Goal: Transaction & Acquisition: Download file/media

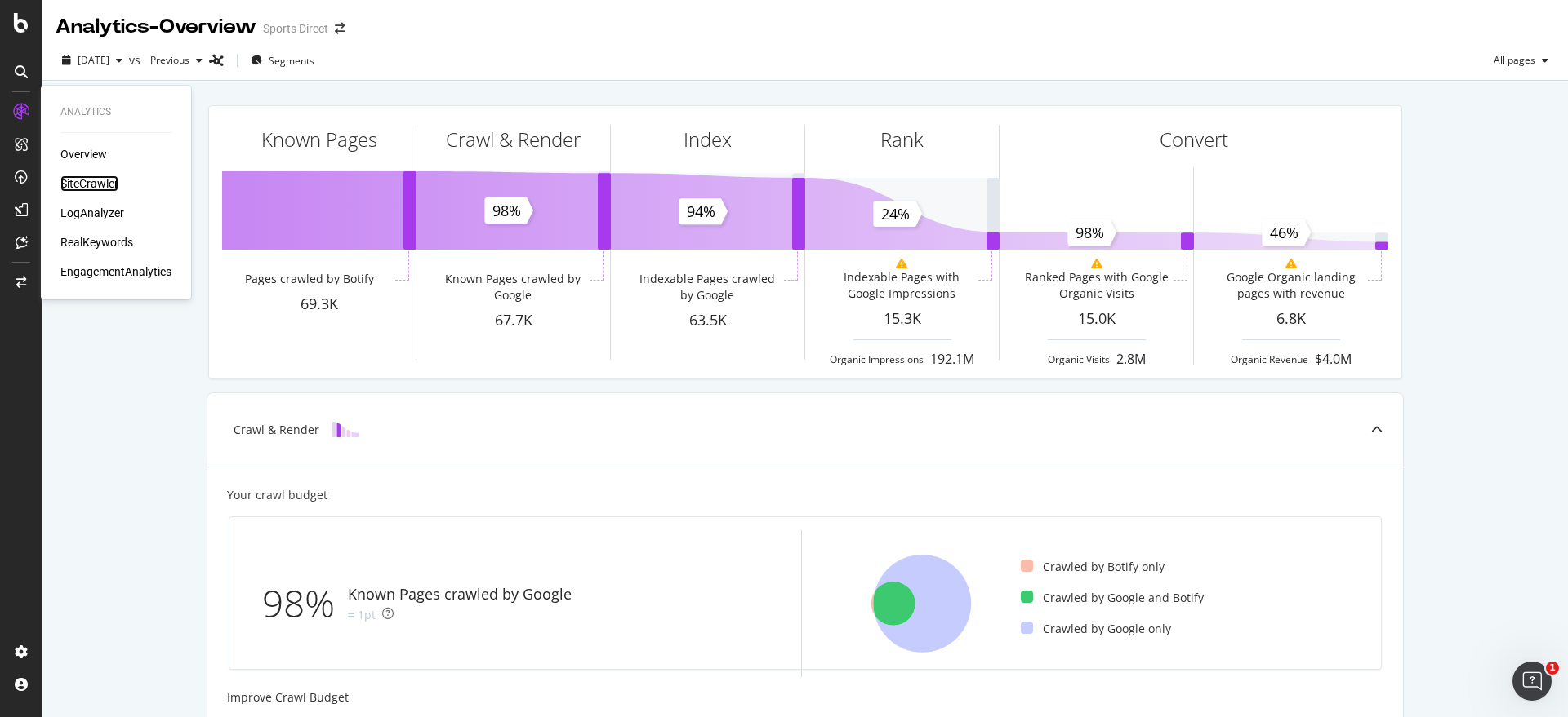
click at [112, 184] on div "SiteCrawler" at bounding box center [88, 183] width 58 height 16
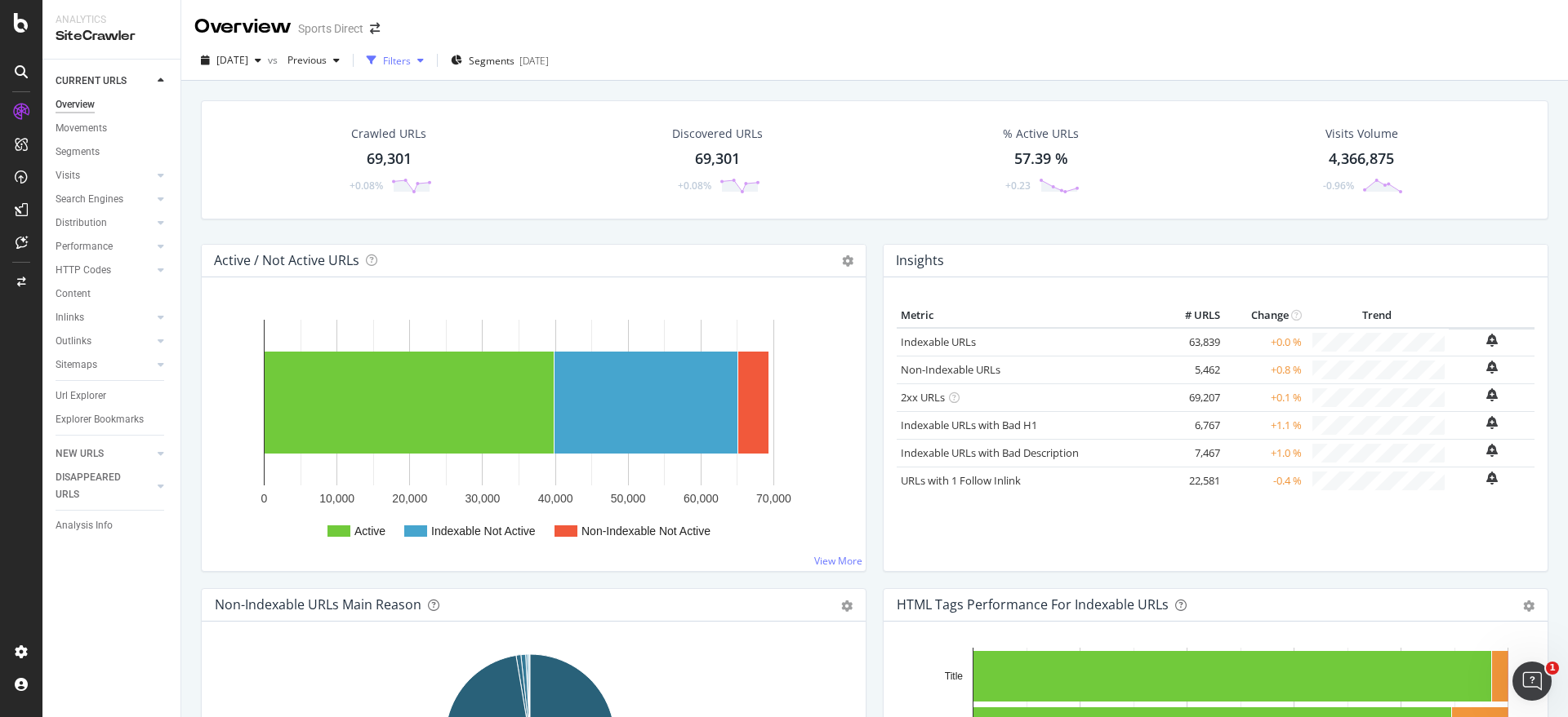
click at [430, 58] on div "button" at bounding box center [420, 60] width 20 height 9
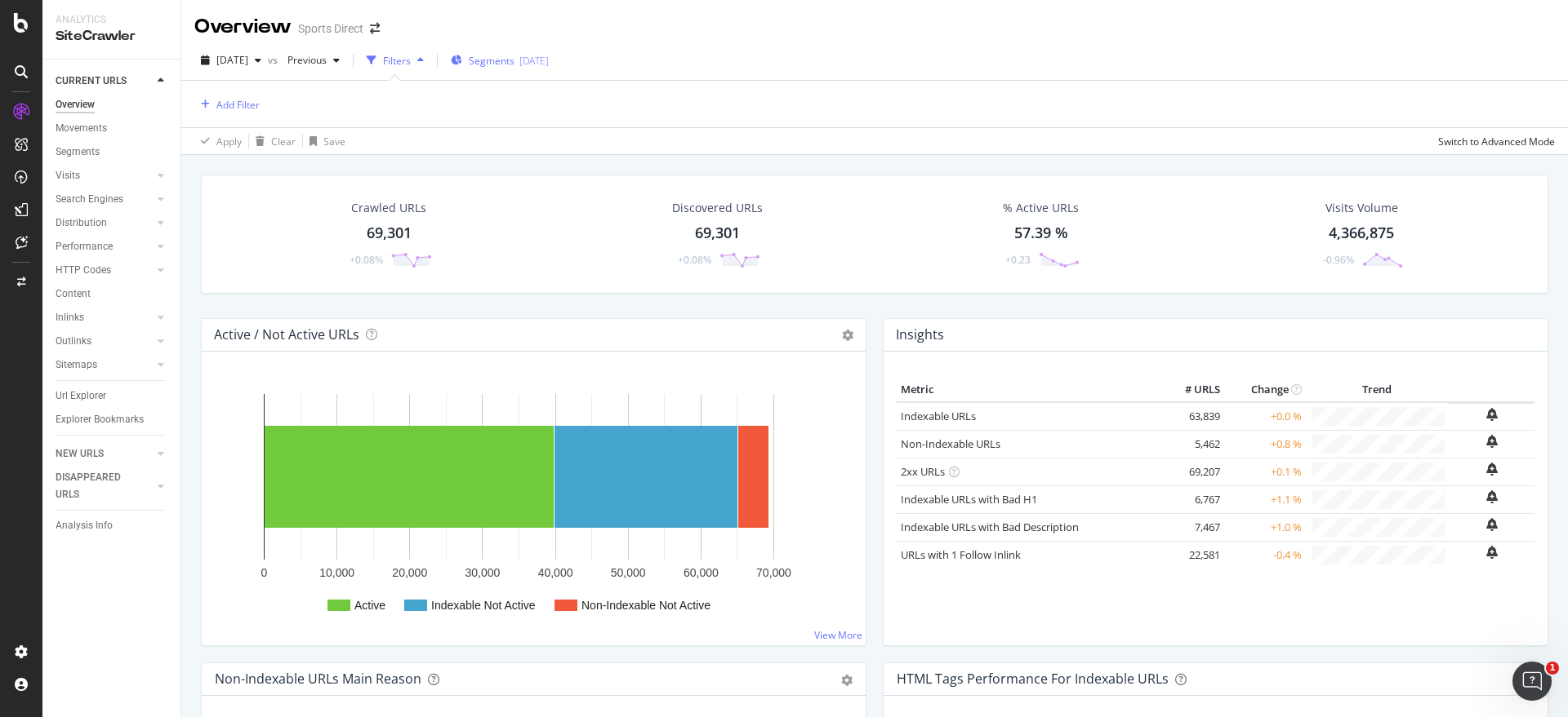
click at [515, 61] on span "Segments" at bounding box center [491, 61] width 46 height 14
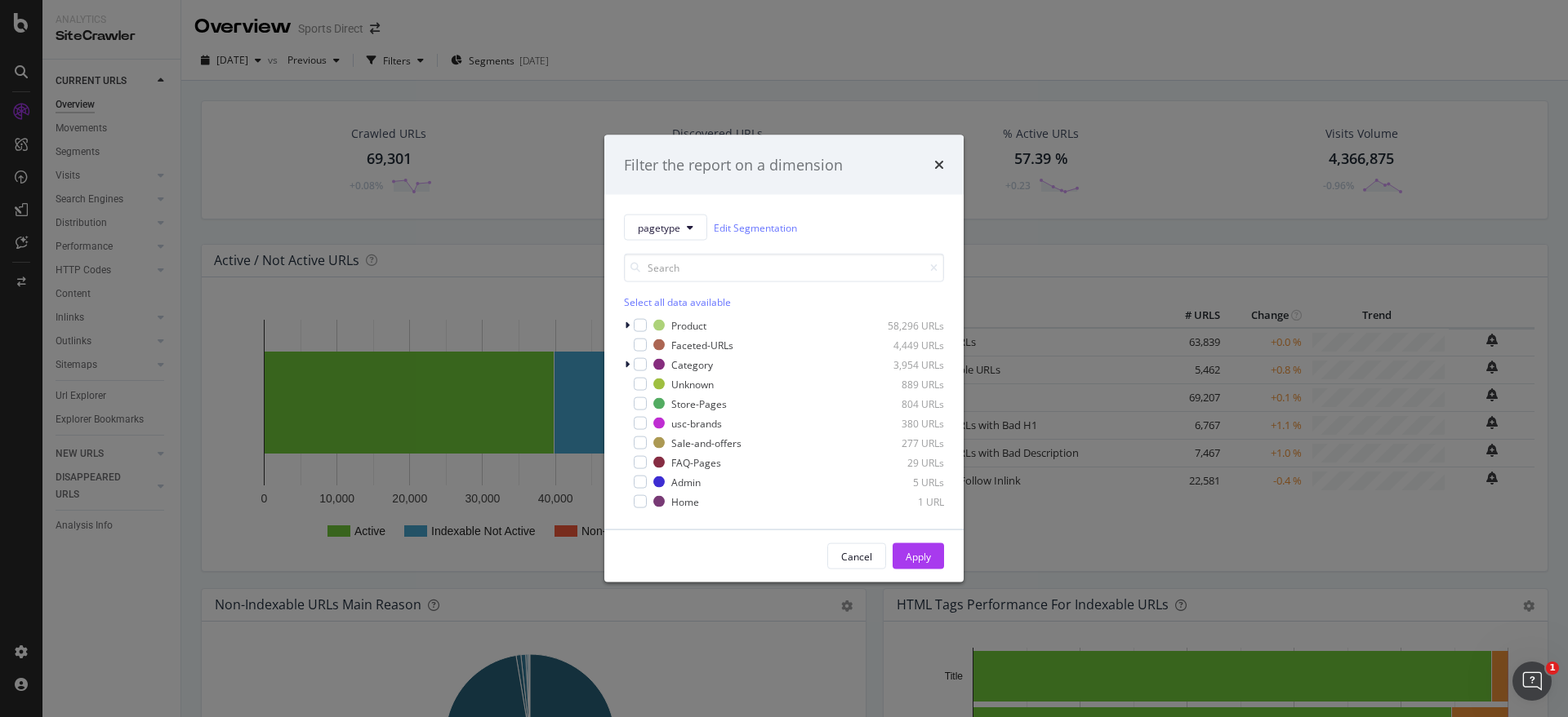
click at [652, 301] on div "Select all data available" at bounding box center [784, 302] width 320 height 14
click at [641, 323] on icon "modal" at bounding box center [640, 325] width 8 height 9
click at [638, 406] on icon "modal" at bounding box center [640, 404] width 8 height 9
click at [640, 435] on div "Sale-and-offers 277 URLs" at bounding box center [784, 443] width 320 height 16
click at [638, 463] on icon "modal" at bounding box center [640, 463] width 8 height 9
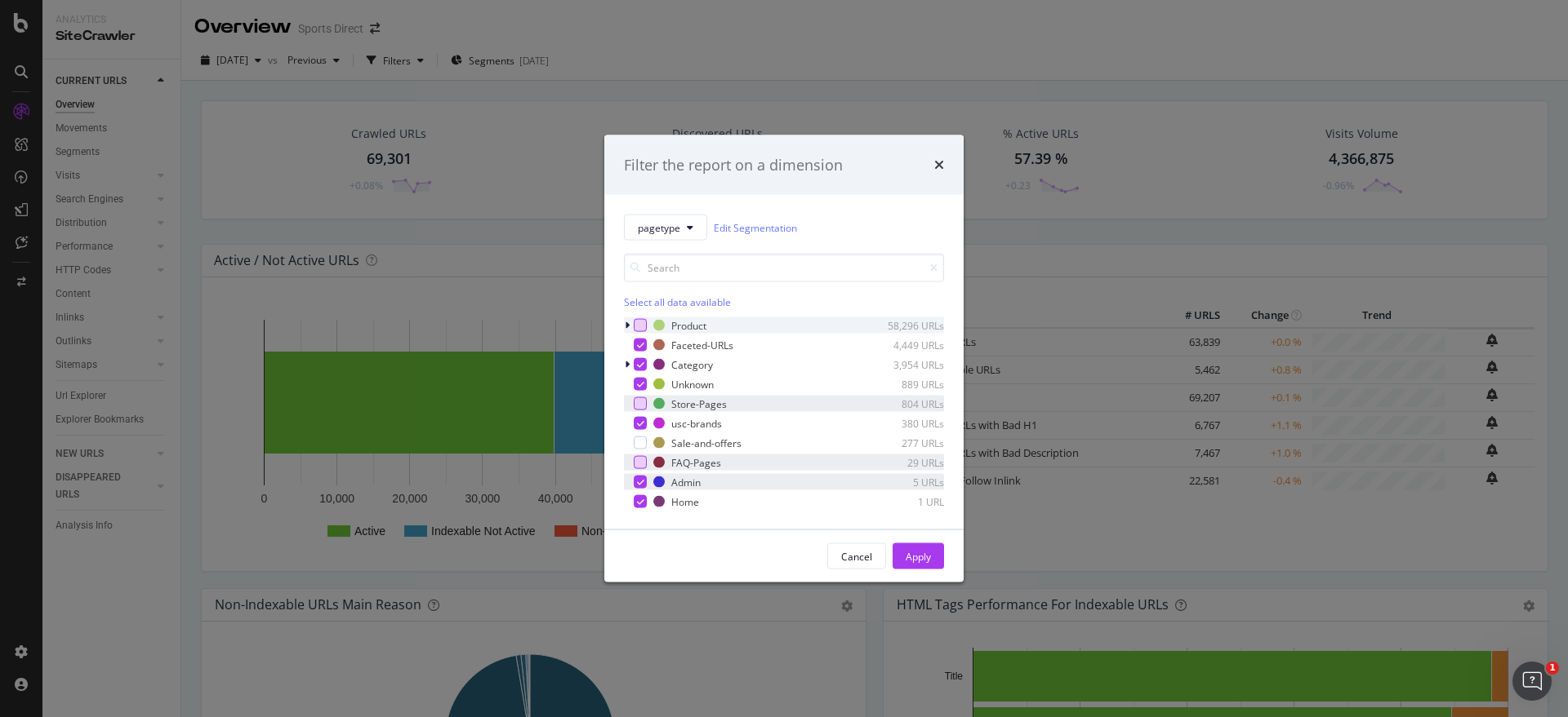
click at [638, 478] on icon "modal" at bounding box center [640, 483] width 8 height 9
click at [633, 506] on div "modal" at bounding box center [639, 501] width 13 height 13
click at [929, 560] on div "Apply" at bounding box center [918, 556] width 25 height 14
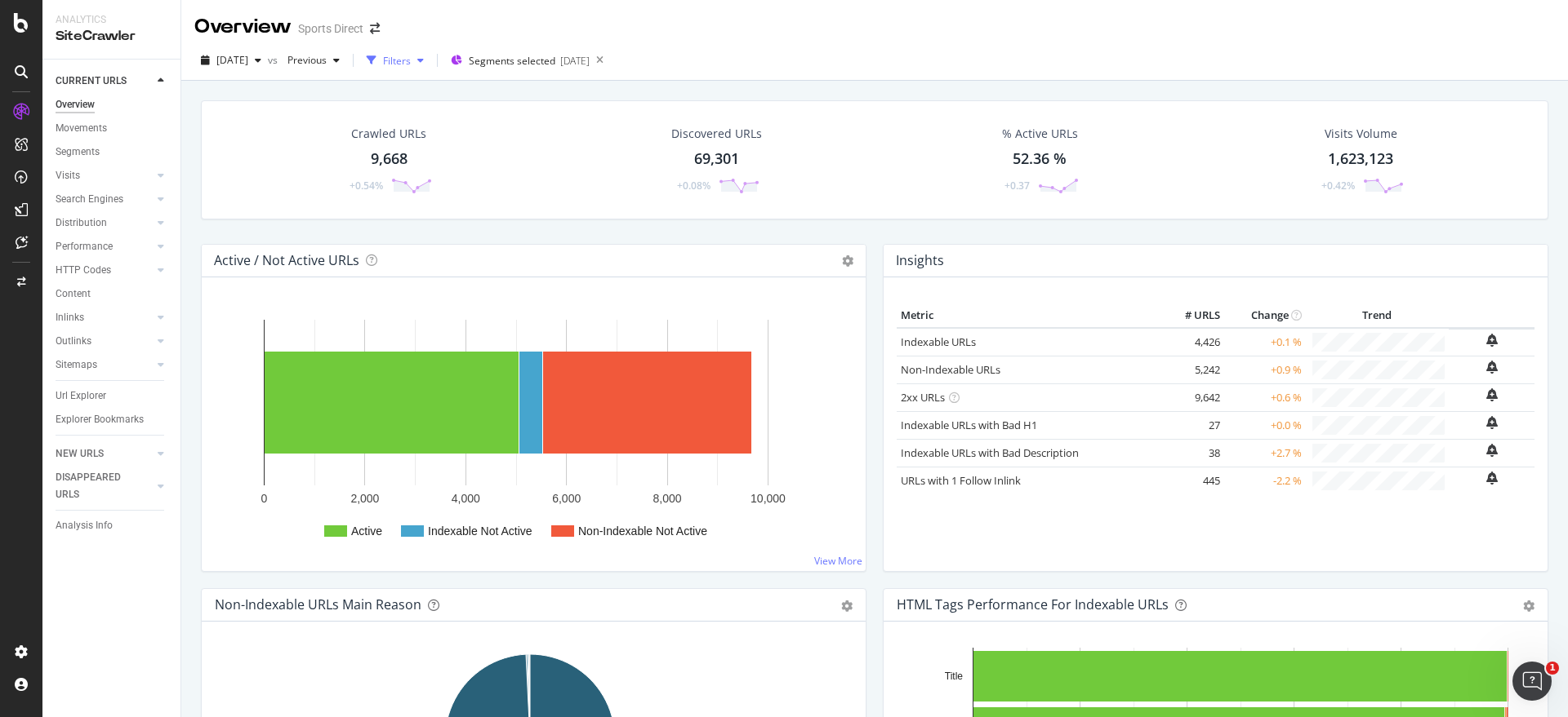
click at [424, 60] on icon "button" at bounding box center [421, 60] width 7 height 9
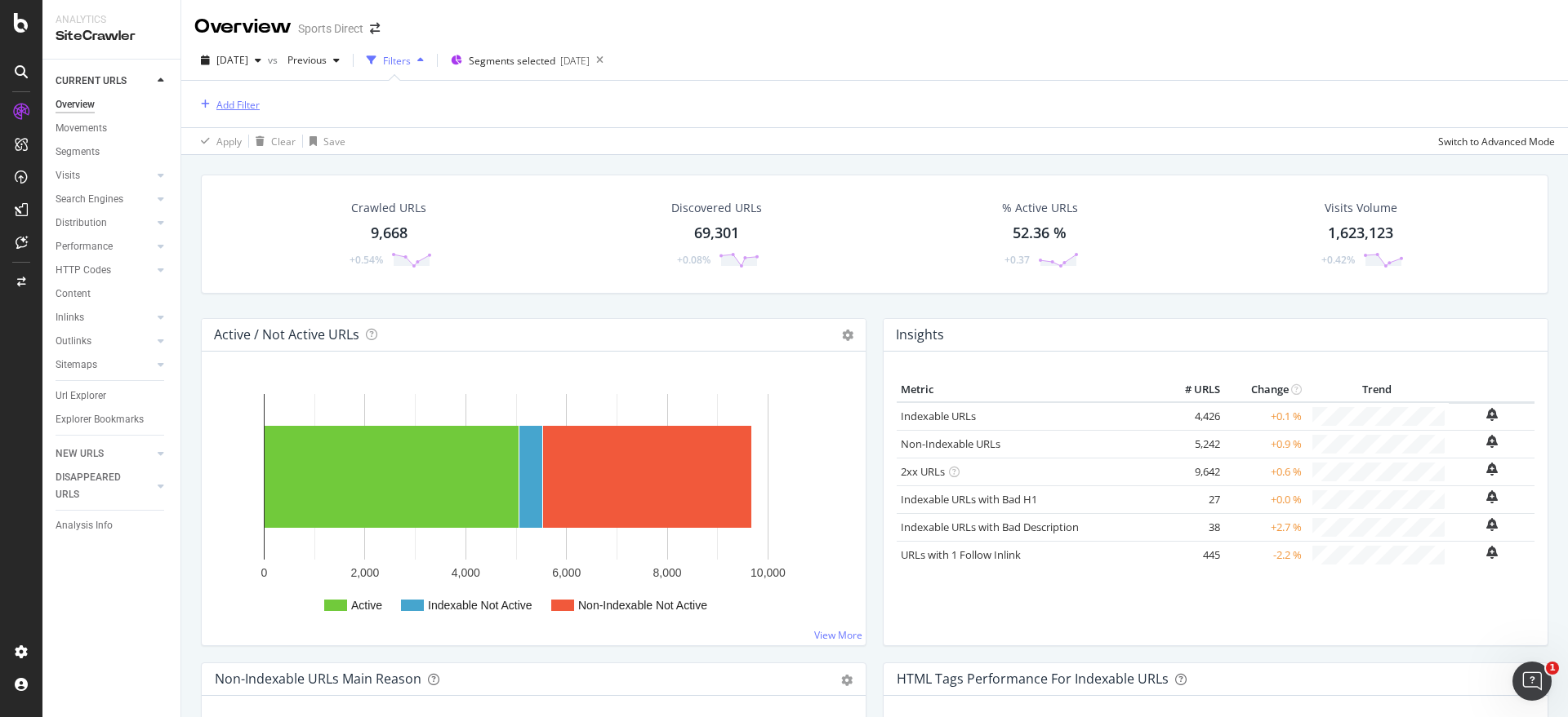
click at [243, 112] on div "Add Filter" at bounding box center [227, 104] width 65 height 18
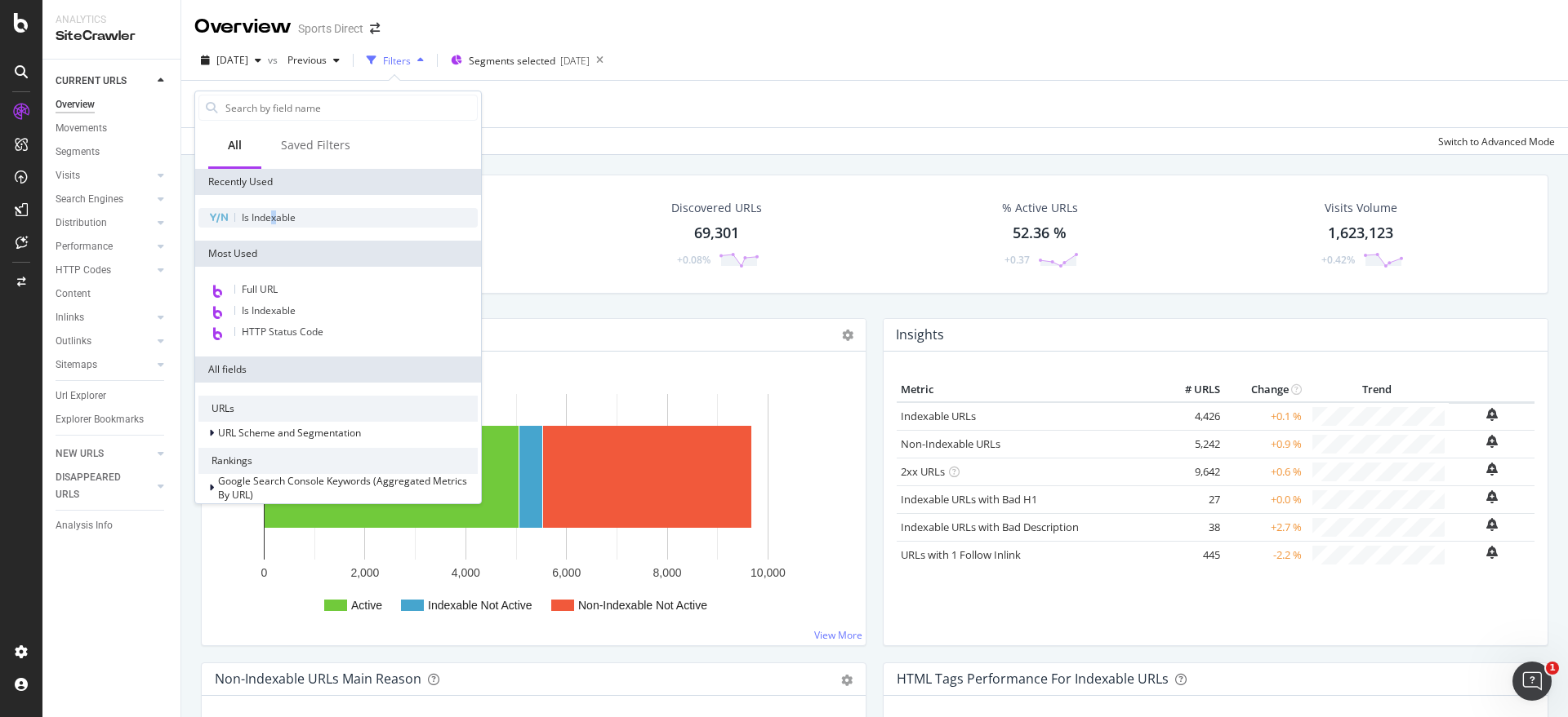
click at [274, 212] on span "Is Indexable" at bounding box center [268, 217] width 54 height 14
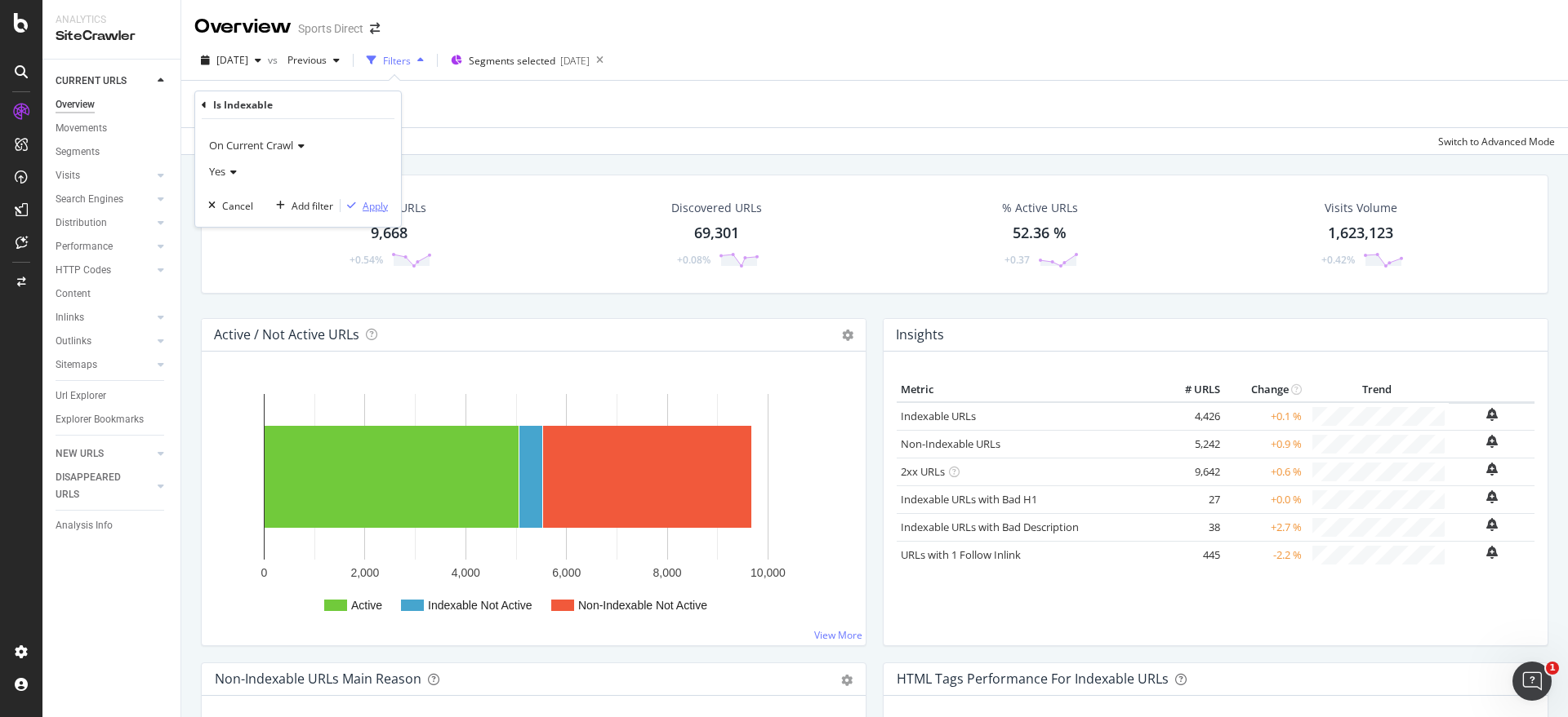
click at [382, 204] on div "Apply" at bounding box center [375, 206] width 25 height 14
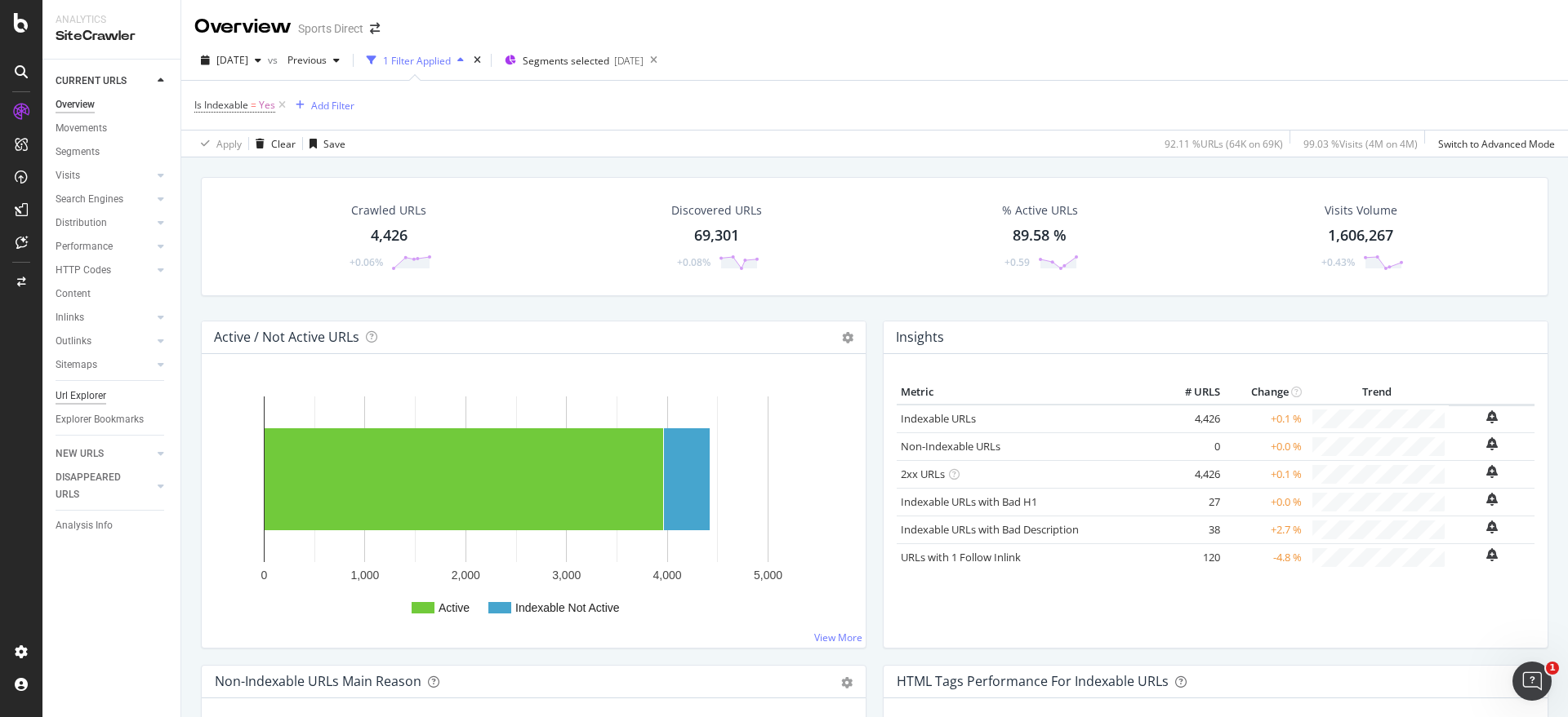
click at [93, 399] on div "Url Explorer" at bounding box center [81, 396] width 51 height 17
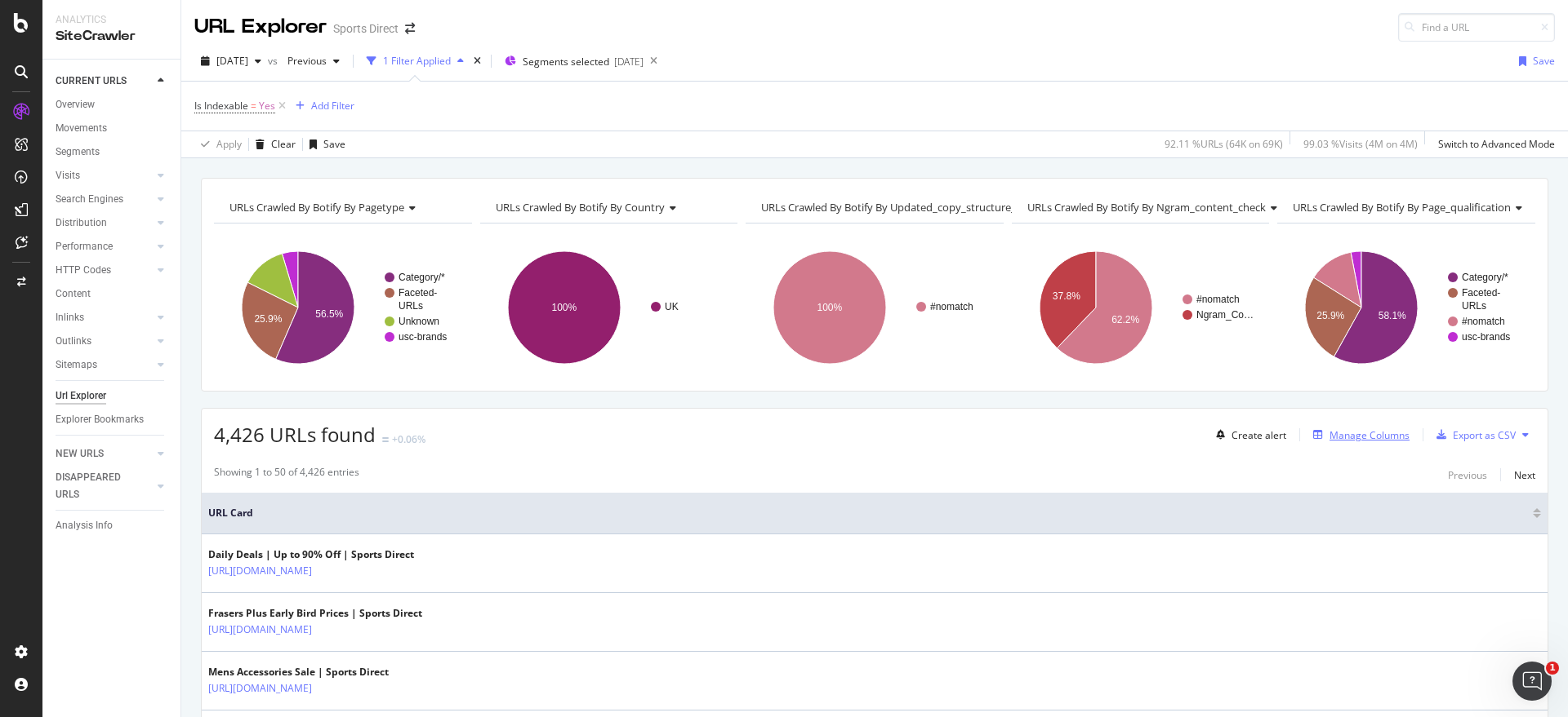
click at [1364, 441] on div "Manage Columns" at bounding box center [1369, 435] width 80 height 14
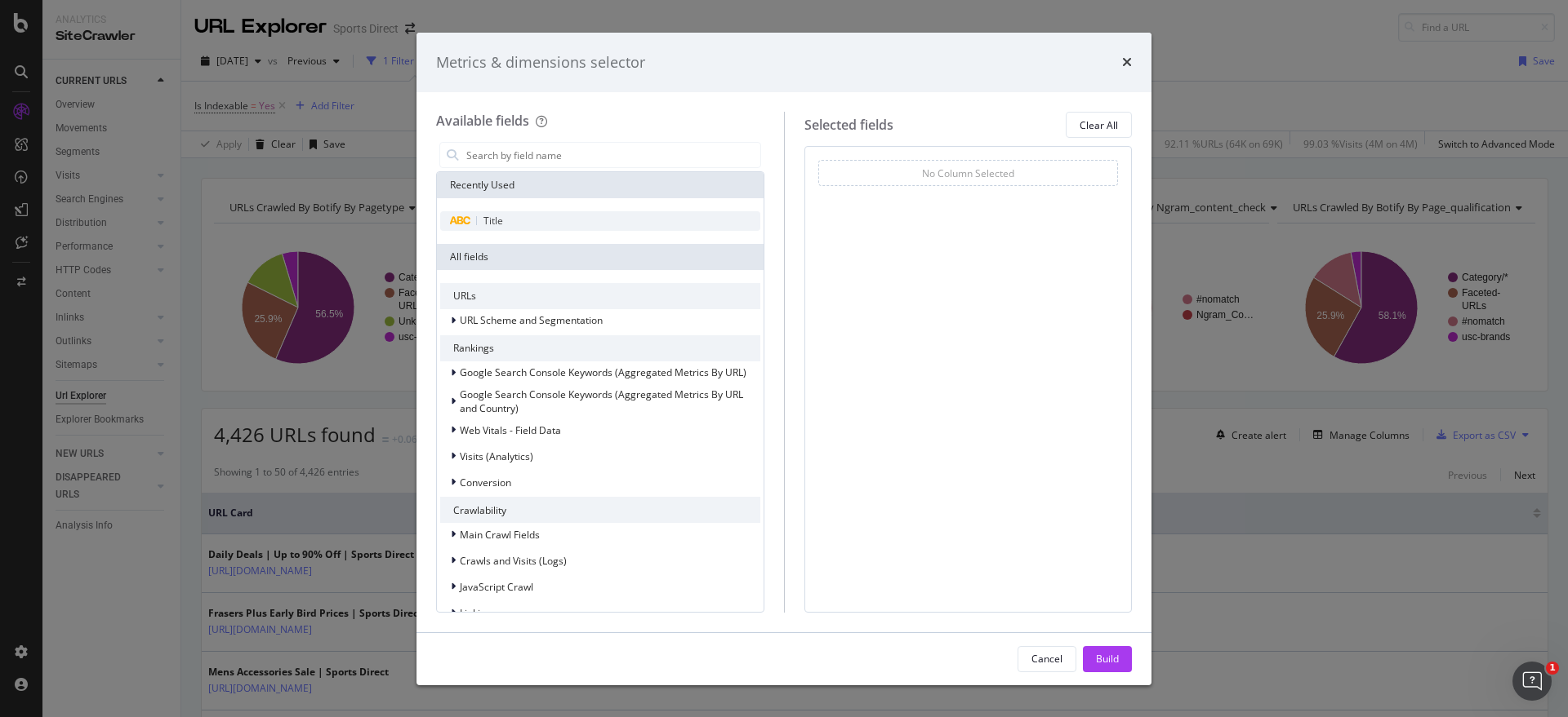
click at [491, 222] on span "Title" at bounding box center [493, 221] width 20 height 14
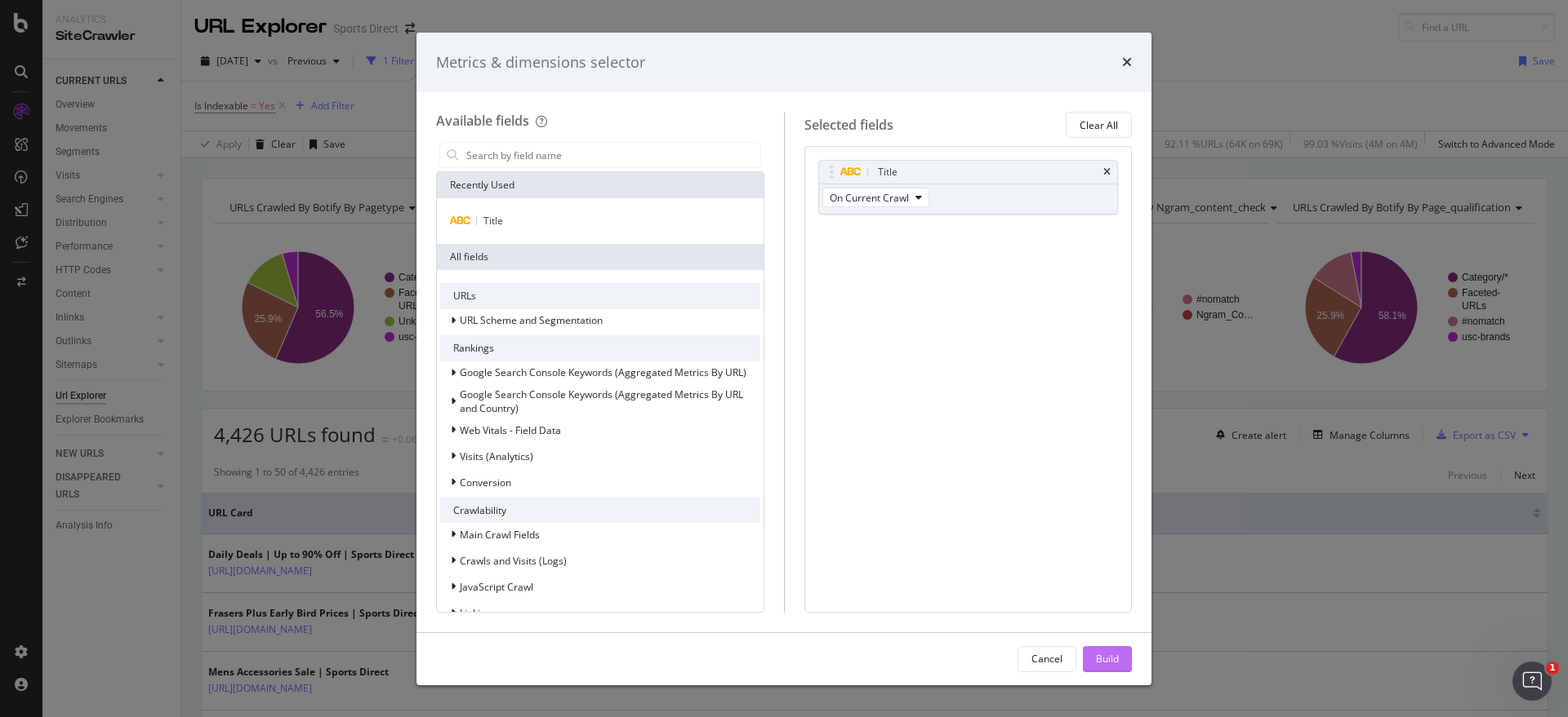
click at [1113, 658] on div "Build" at bounding box center [1107, 659] width 23 height 14
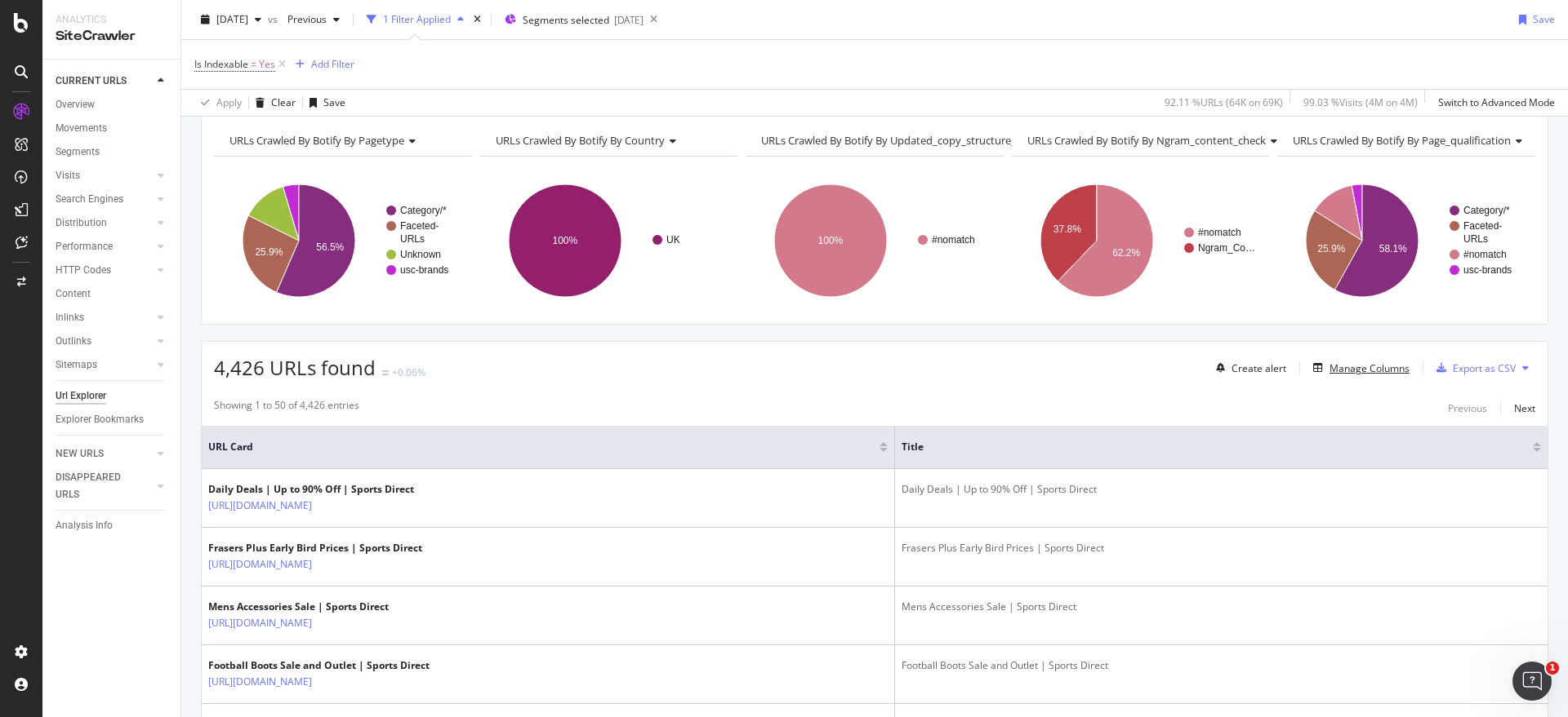
scroll to position [102, 0]
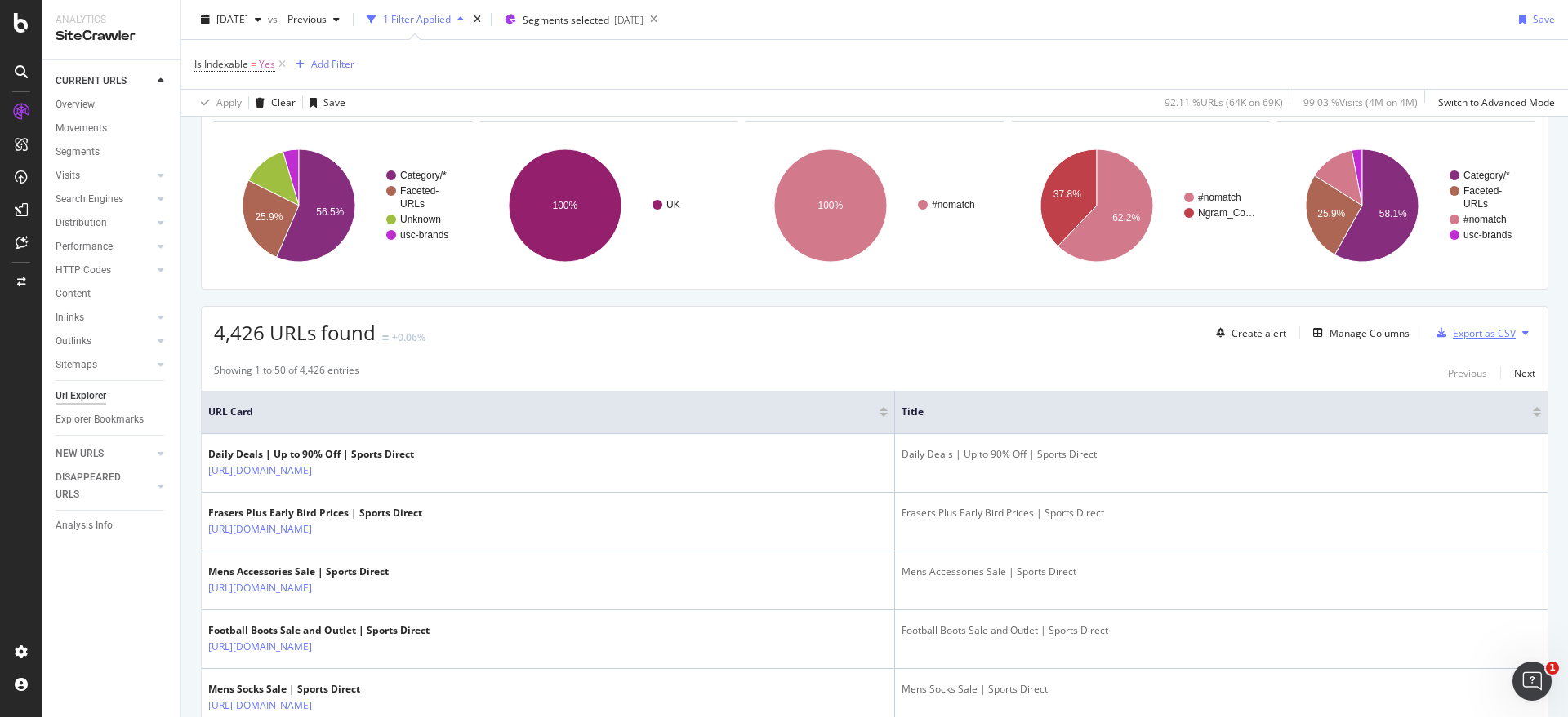
click at [1453, 330] on div "Export as CSV" at bounding box center [1484, 333] width 63 height 14
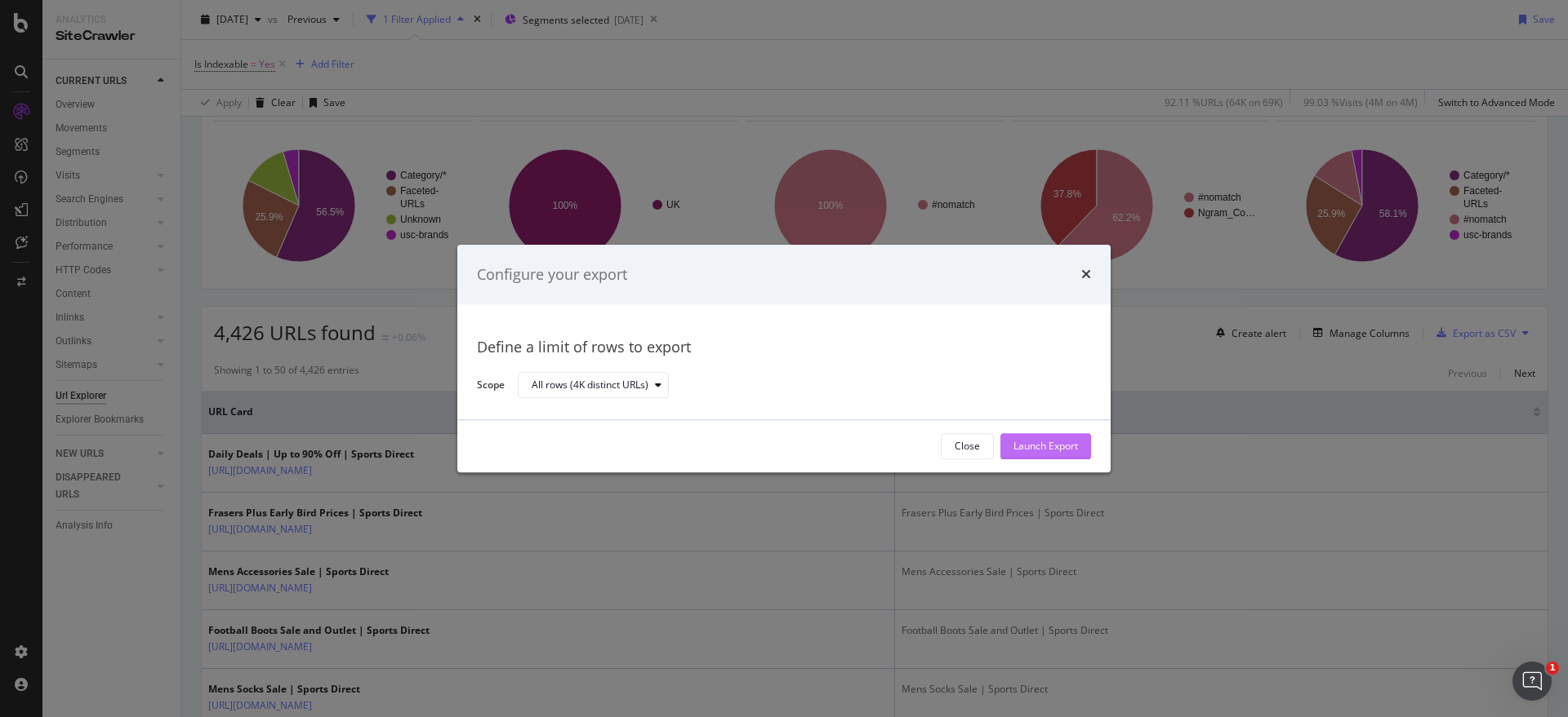
click at [1066, 448] on div "Launch Export" at bounding box center [1045, 447] width 64 height 14
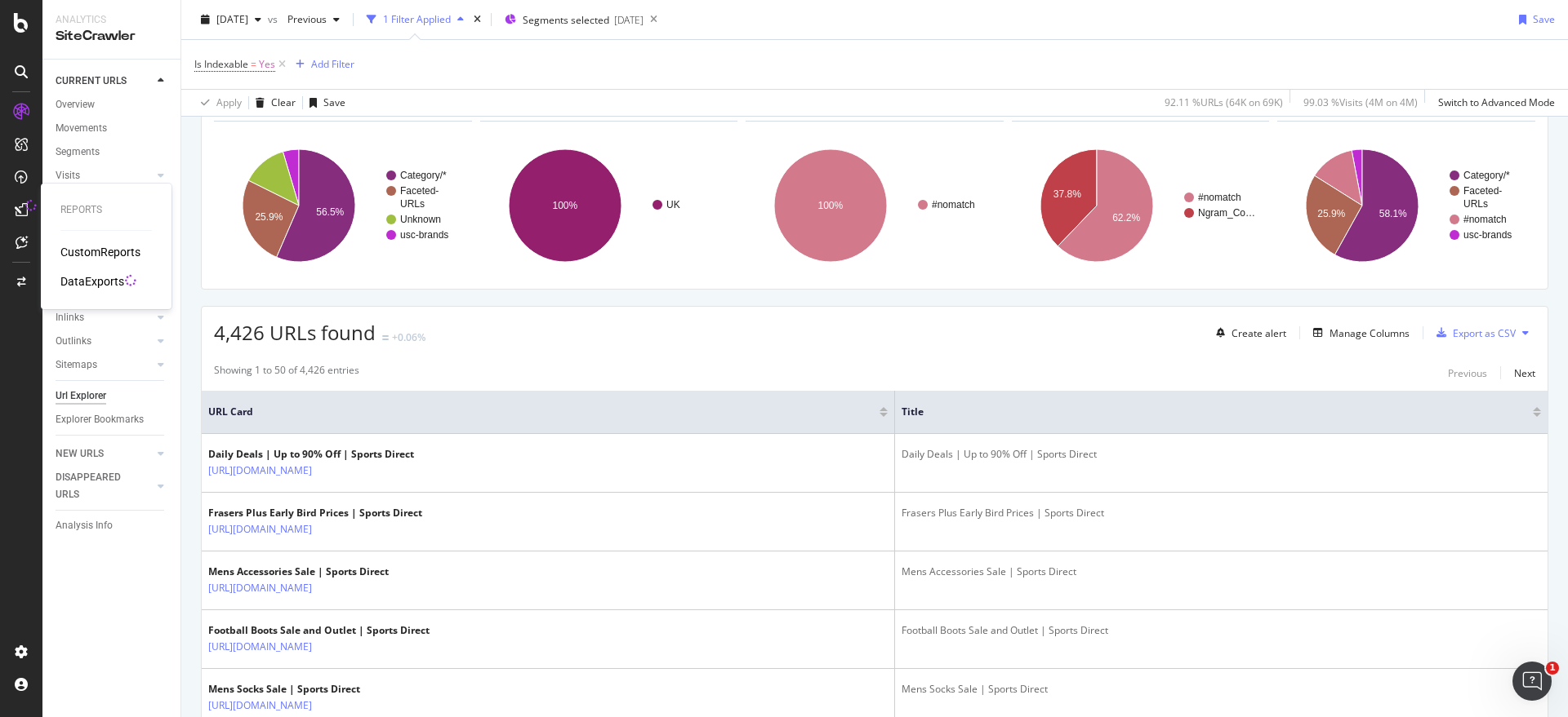
click at [93, 288] on div "DataExports" at bounding box center [92, 281] width 64 height 16
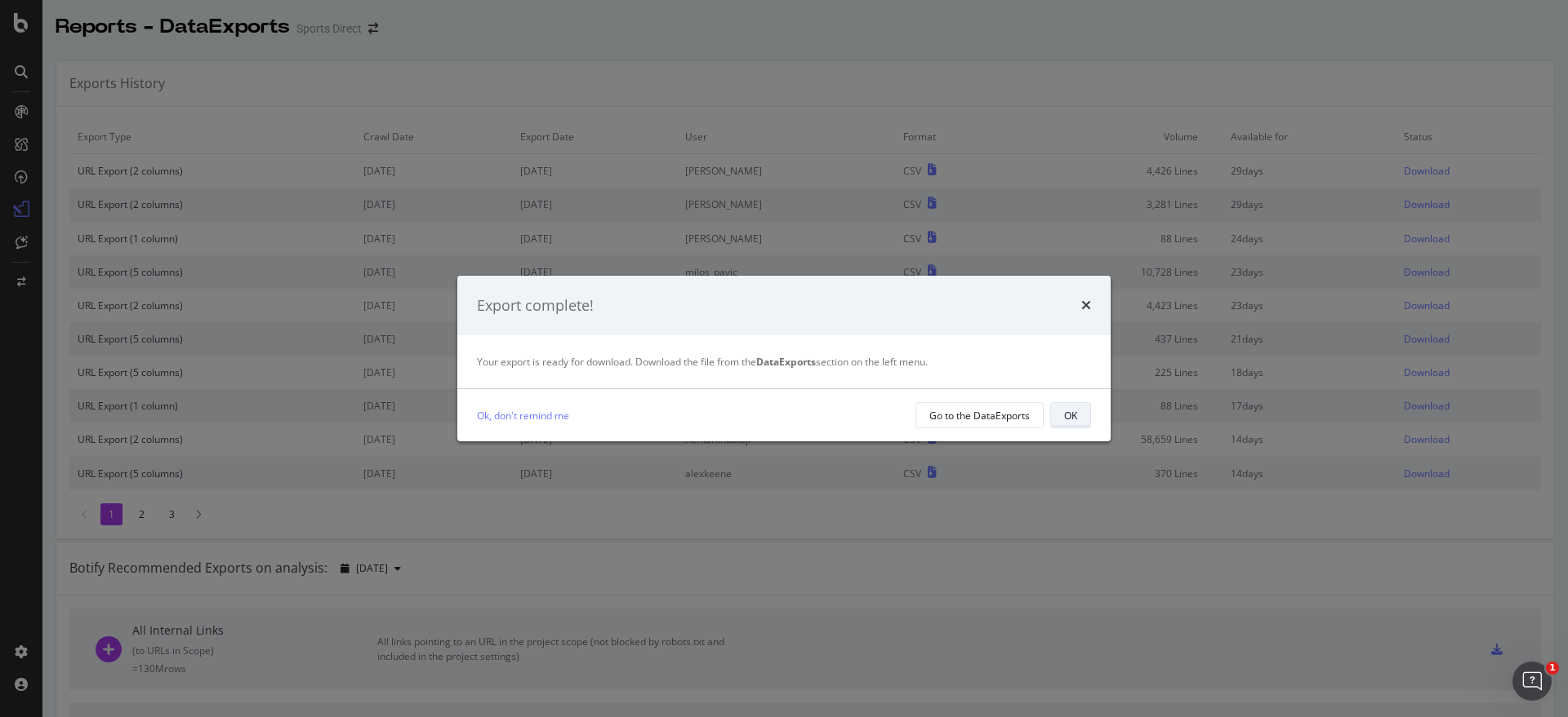
click at [1070, 420] on div "OK" at bounding box center [1070, 416] width 13 height 14
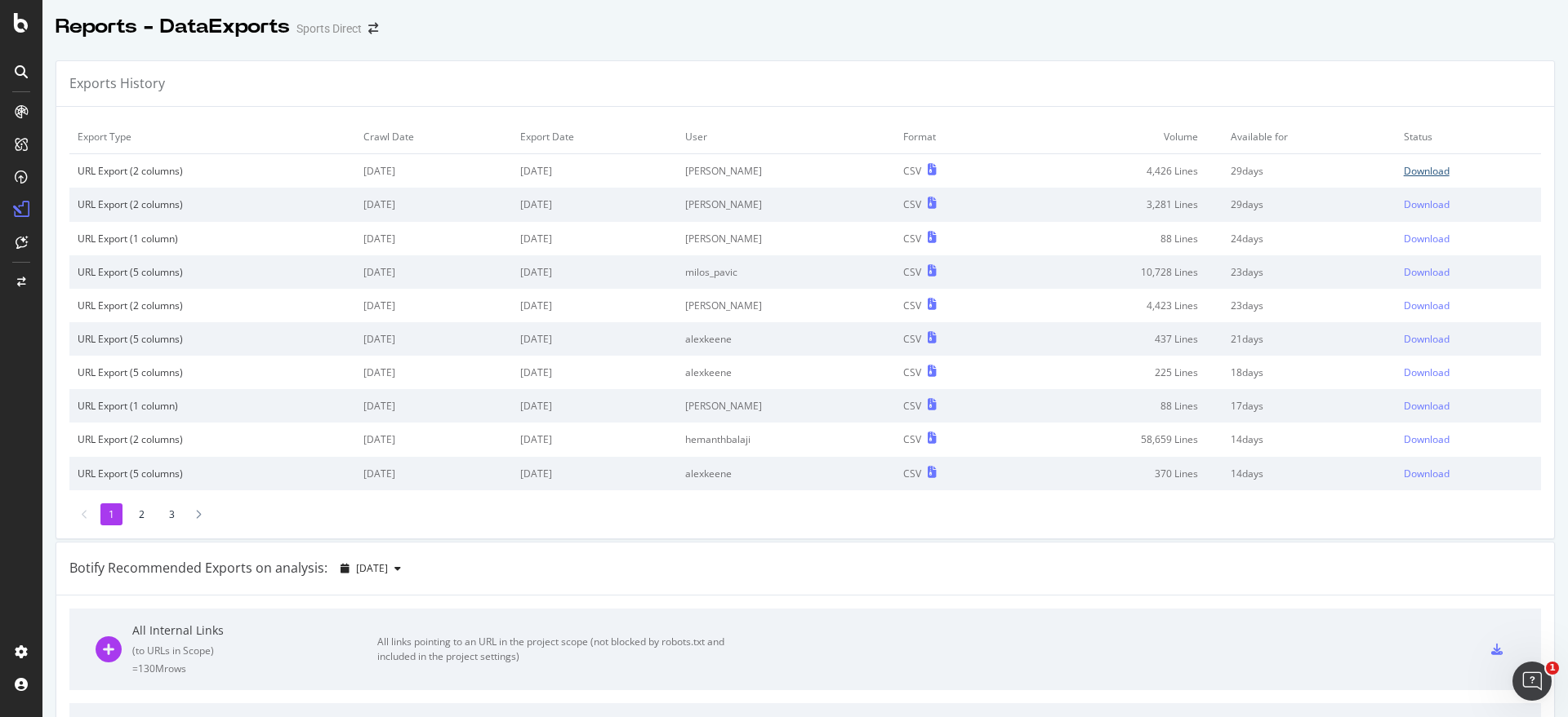
click at [1404, 170] on div "Download" at bounding box center [1426, 171] width 46 height 14
